Goal: Information Seeking & Learning: Learn about a topic

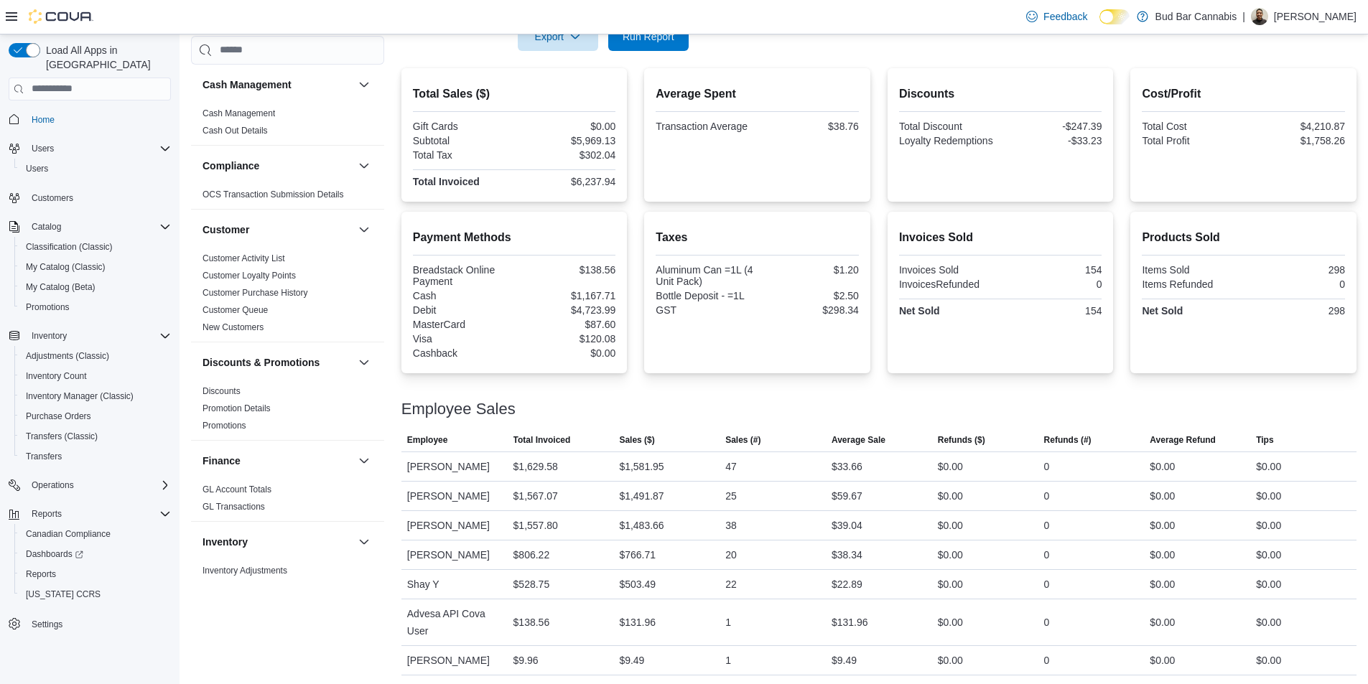
scroll to position [312, 0]
click at [644, 40] on span "Run Report" at bounding box center [648, 33] width 63 height 29
click at [666, 45] on span "Run Report" at bounding box center [648, 33] width 63 height 29
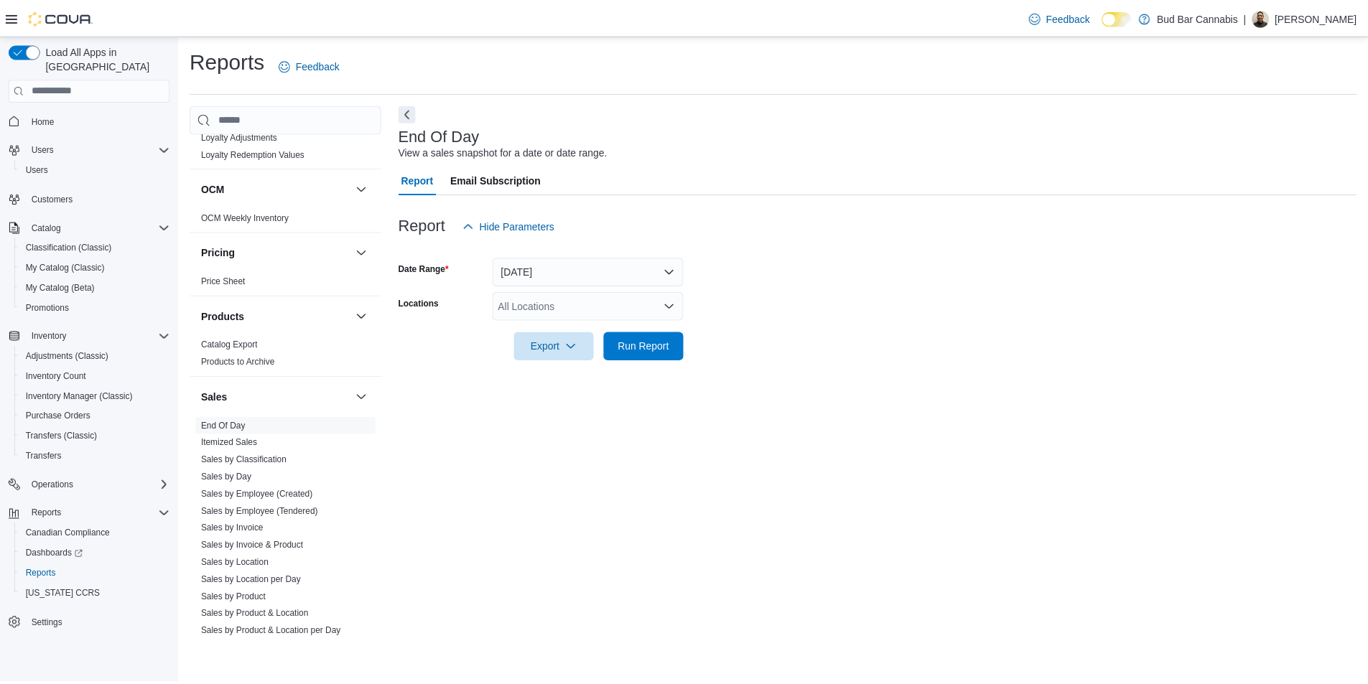
scroll to position [862, 0]
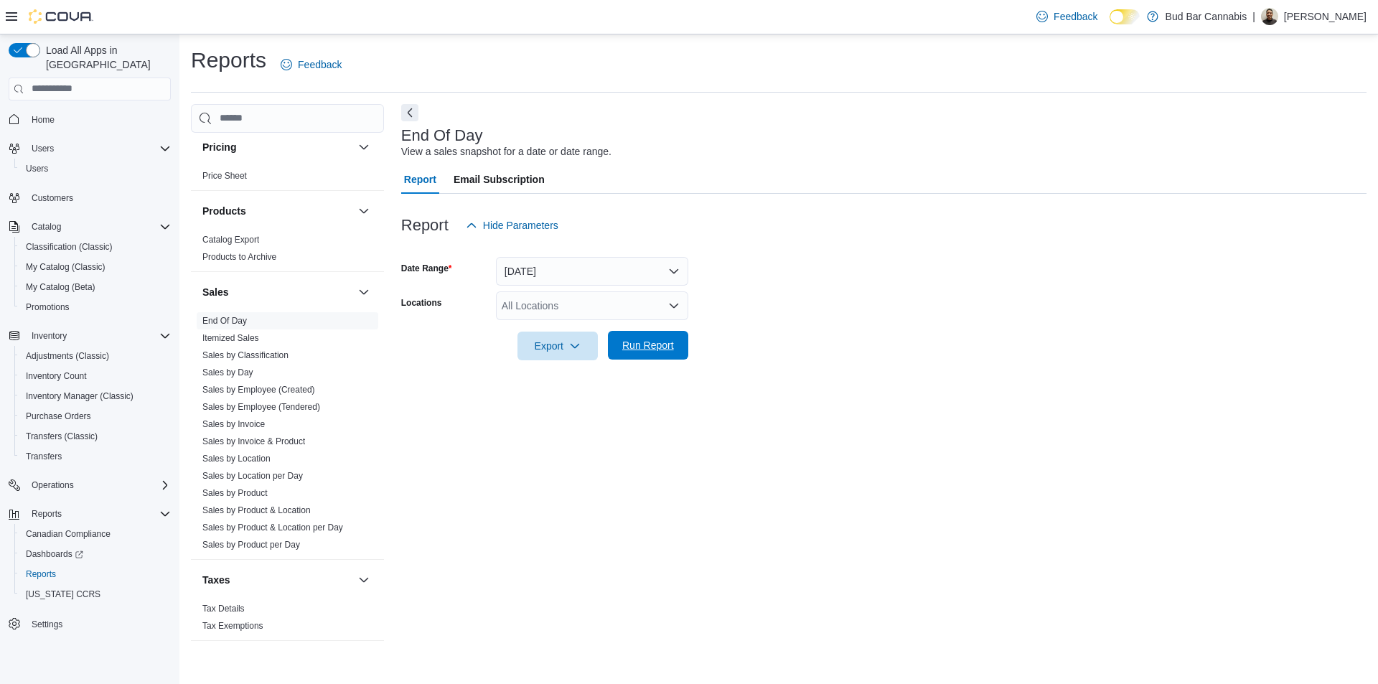
click at [655, 348] on span "Run Report" at bounding box center [648, 345] width 52 height 14
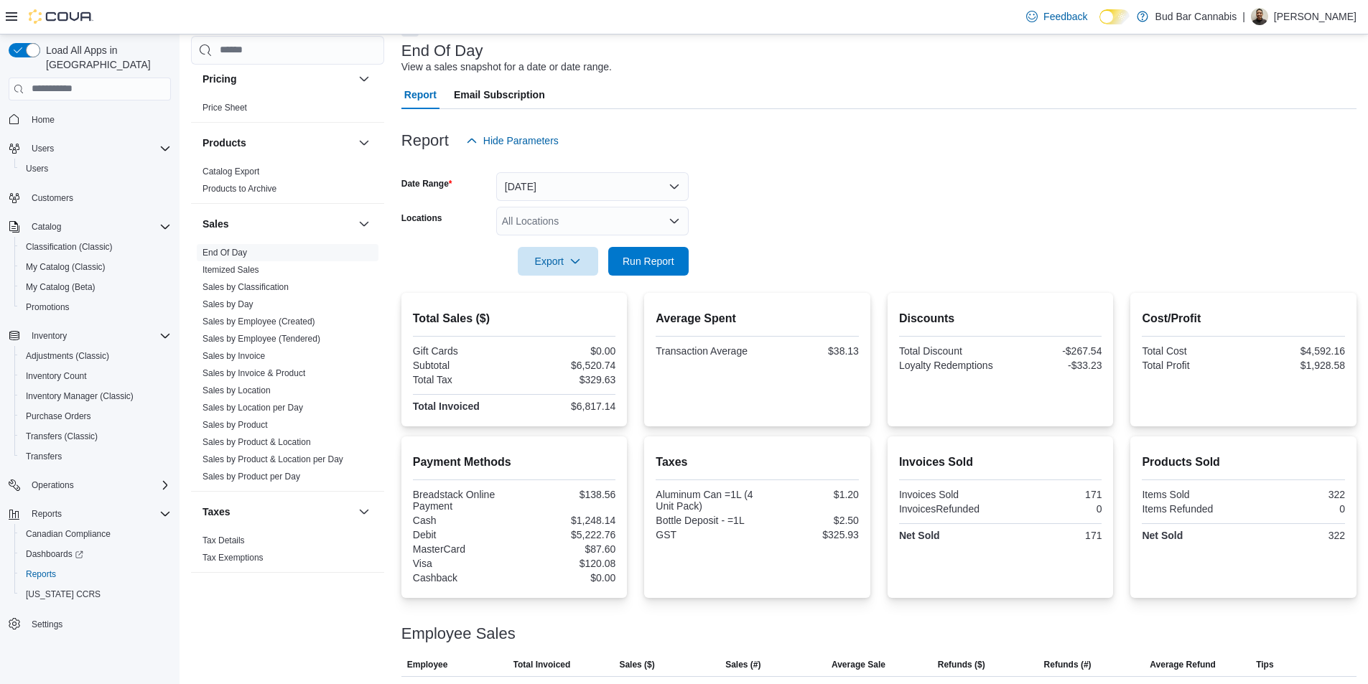
scroll to position [312, 0]
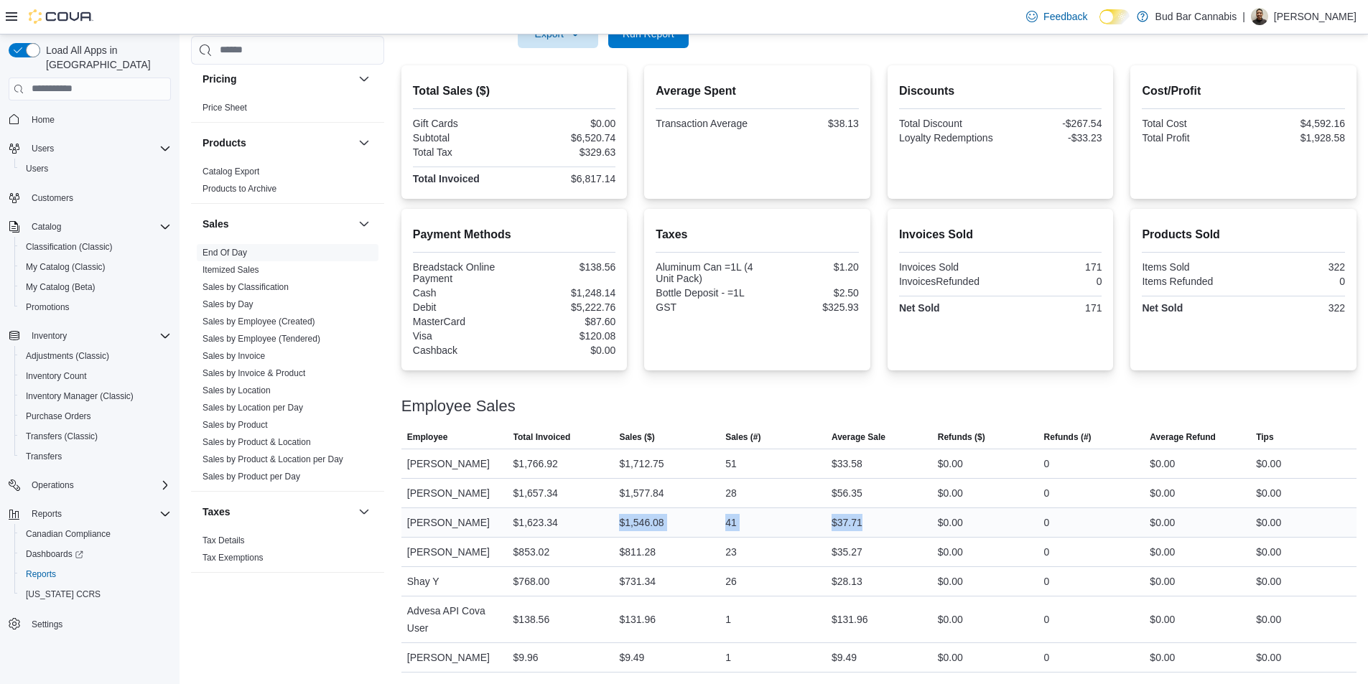
drag, startPoint x: 883, startPoint y: 518, endPoint x: 612, endPoint y: 517, distance: 270.7
click at [612, 517] on tr "Employee Eric C Total Invoiced $1,623.34 Sales ($) $1,546.08 Sales (#) 41 Avera…" at bounding box center [878, 522] width 955 height 29
click at [612, 517] on div "$1,623.34" at bounding box center [561, 522] width 106 height 29
drag, startPoint x: 515, startPoint y: 526, endPoint x: 727, endPoint y: 525, distance: 211.1
click at [727, 525] on tr "Employee Eric C Total Invoiced $1,623.34 Sales ($) $1,546.08 Sales (#) 41 Avera…" at bounding box center [878, 522] width 955 height 29
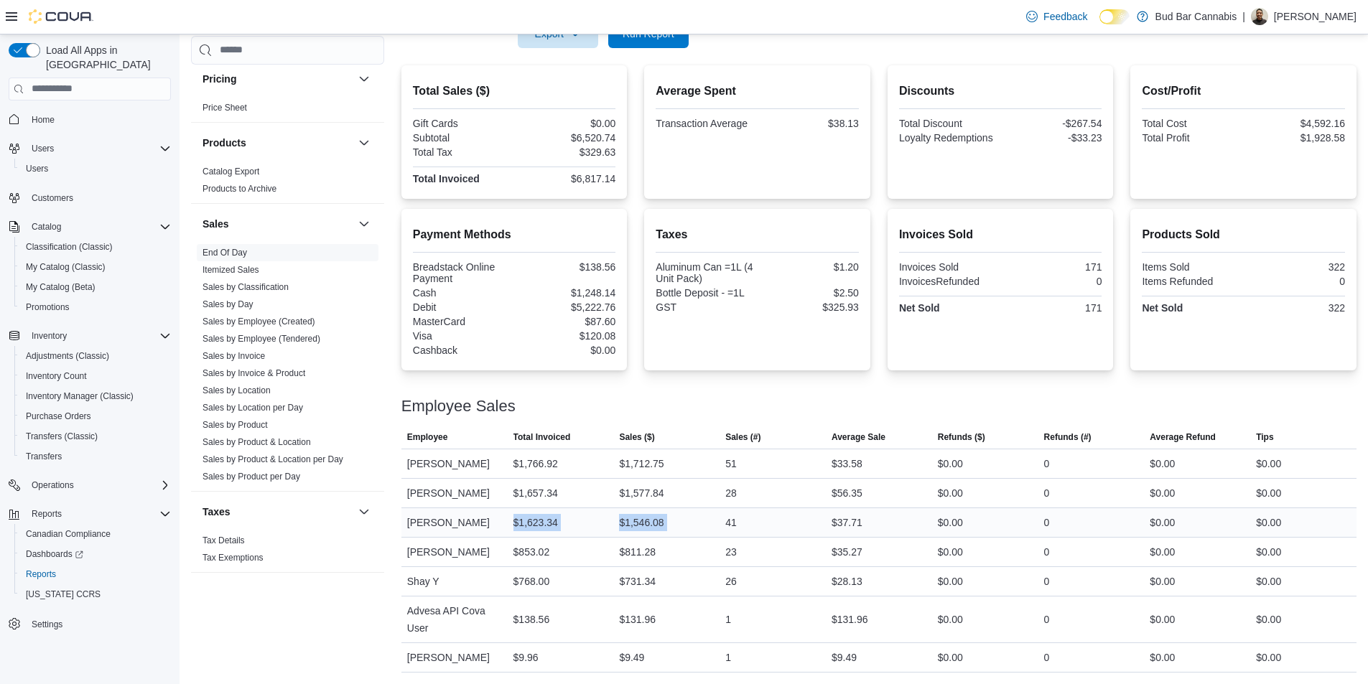
click at [727, 525] on div "41" at bounding box center [772, 522] width 106 height 29
drag, startPoint x: 439, startPoint y: 515, endPoint x: 429, endPoint y: 513, distance: 10.2
click at [429, 513] on tr "Employee Eric C Total Invoiced $1,623.34 Sales ($) $1,546.08 Sales (#) 41 Avera…" at bounding box center [878, 522] width 955 height 29
click at [824, 513] on div "41" at bounding box center [772, 522] width 106 height 29
drag, startPoint x: 884, startPoint y: 511, endPoint x: 479, endPoint y: 517, distance: 405.0
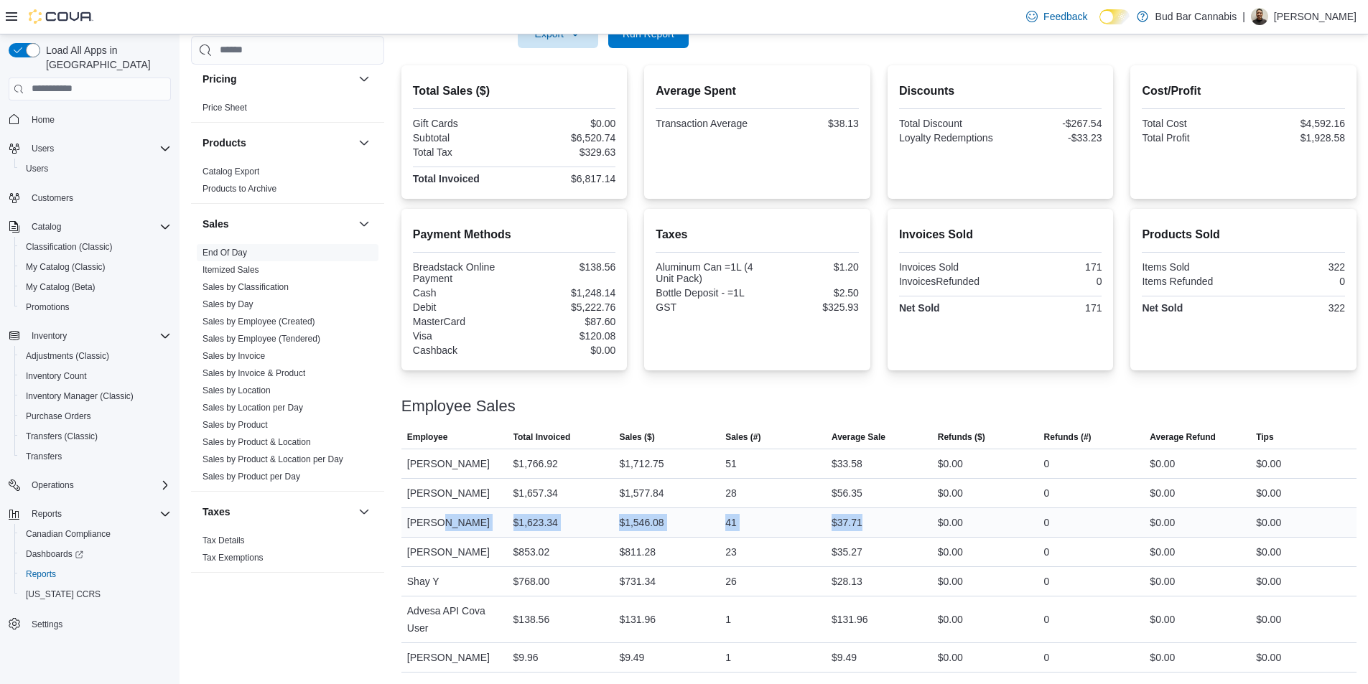
click at [479, 517] on tr "Employee Eric C Total Invoiced $1,623.34 Sales ($) $1,546.08 Sales (#) 41 Avera…" at bounding box center [878, 522] width 955 height 29
click at [766, 519] on div "41" at bounding box center [772, 522] width 106 height 29
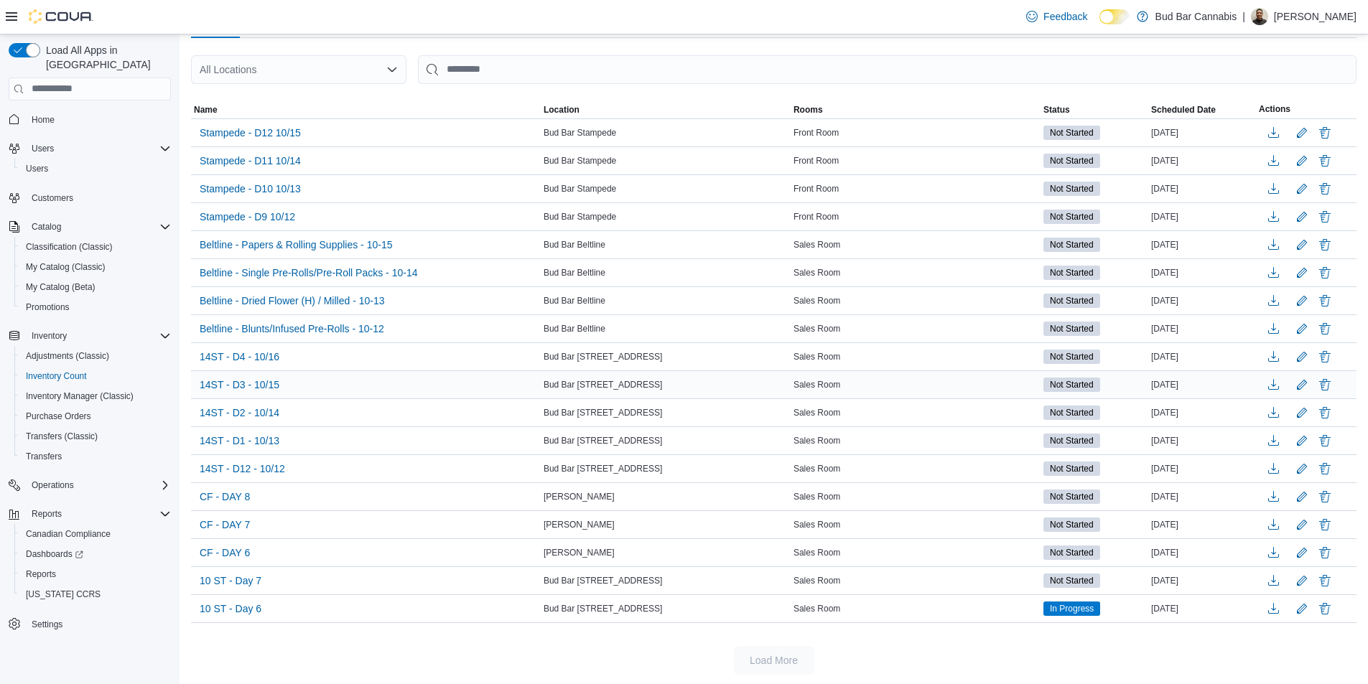
scroll to position [123, 0]
